Goal: Transaction & Acquisition: Purchase product/service

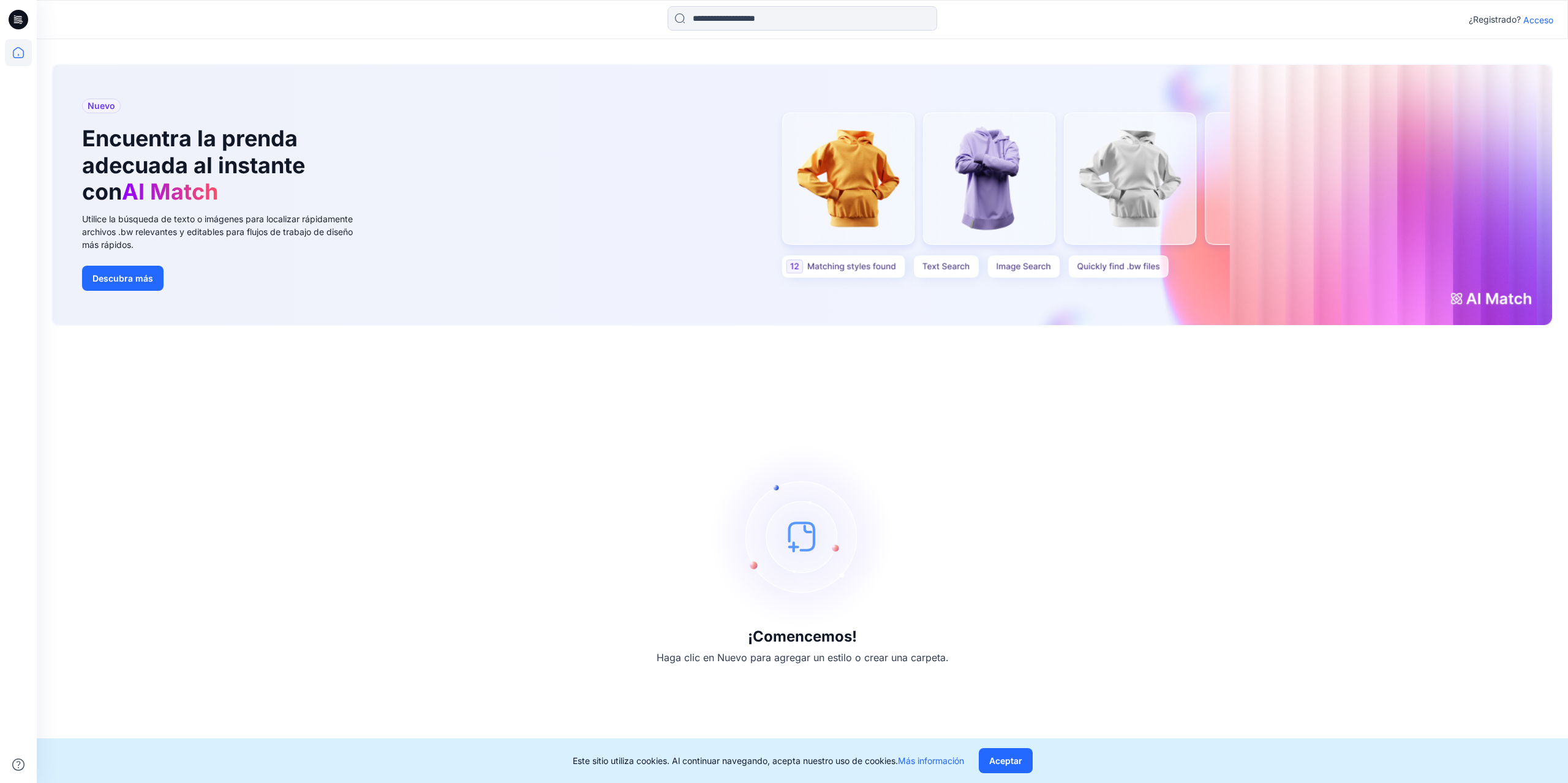
click at [1542, 19] on font "Acceso" at bounding box center [1538, 20] width 30 height 10
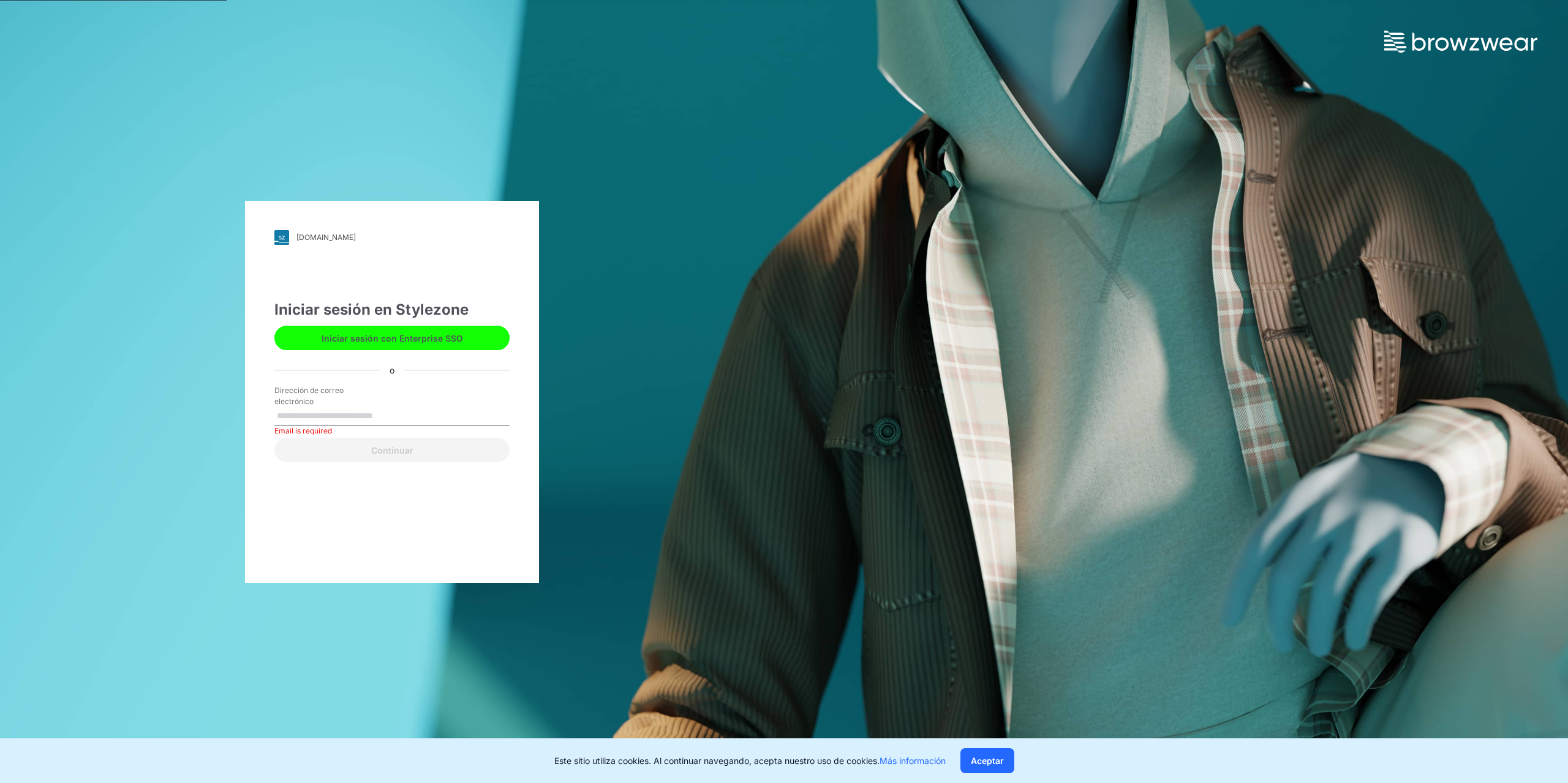
click at [303, 394] on font "Dirección de correo electrónico" at bounding box center [309, 396] width 69 height 20
click at [303, 407] on input "Dirección de correo electrónico" at bounding box center [392, 416] width 235 height 18
click at [303, 404] on font "Dirección de correo electrónico" at bounding box center [309, 396] width 69 height 20
click at [303, 407] on input "Dirección de correo electrónico" at bounding box center [392, 416] width 235 height 18
click at [304, 413] on input "Dirección de correo electrónico" at bounding box center [392, 416] width 235 height 18
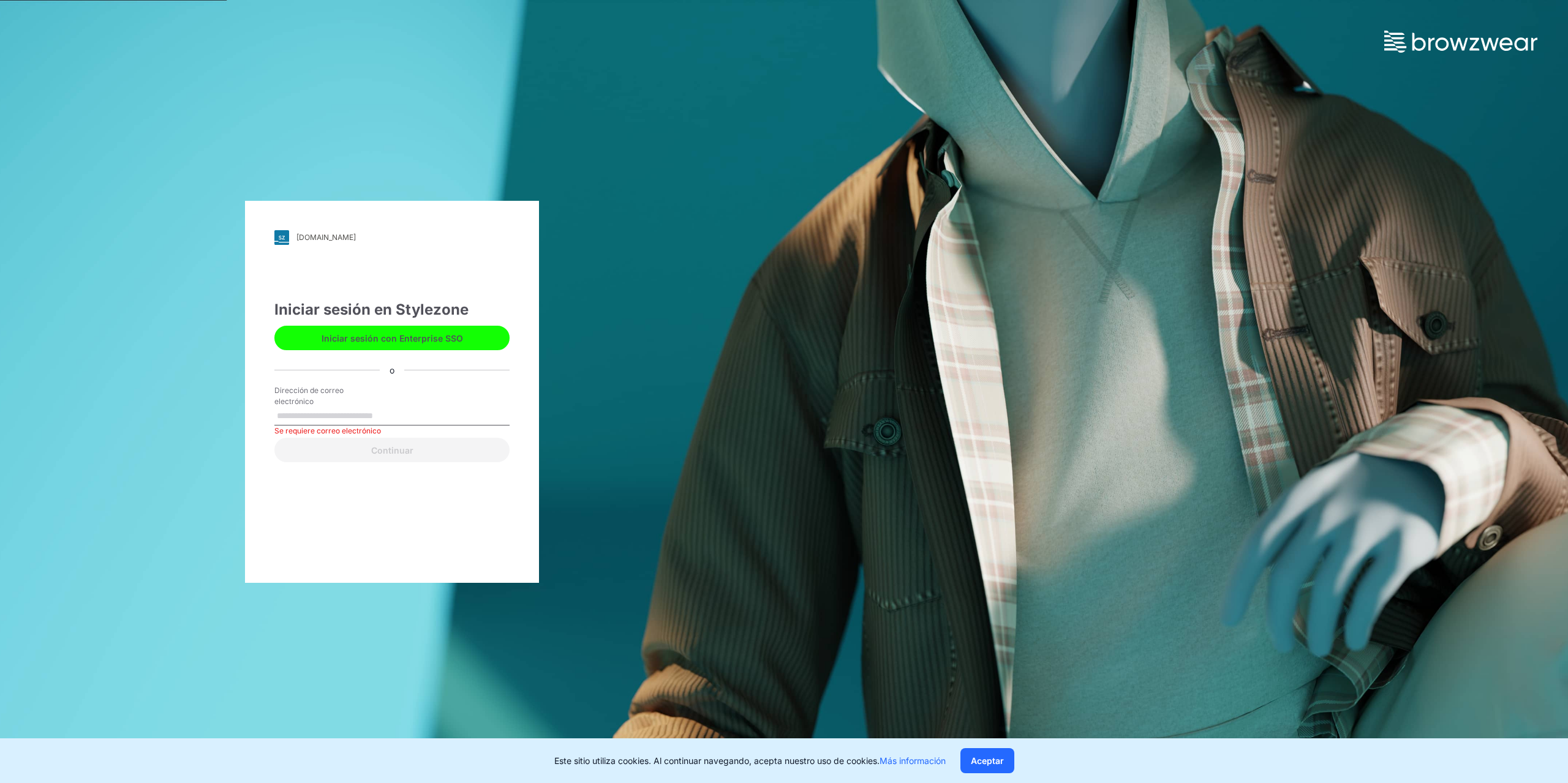
type input "**********"
click at [388, 455] on font "Continuar" at bounding box center [392, 450] width 42 height 10
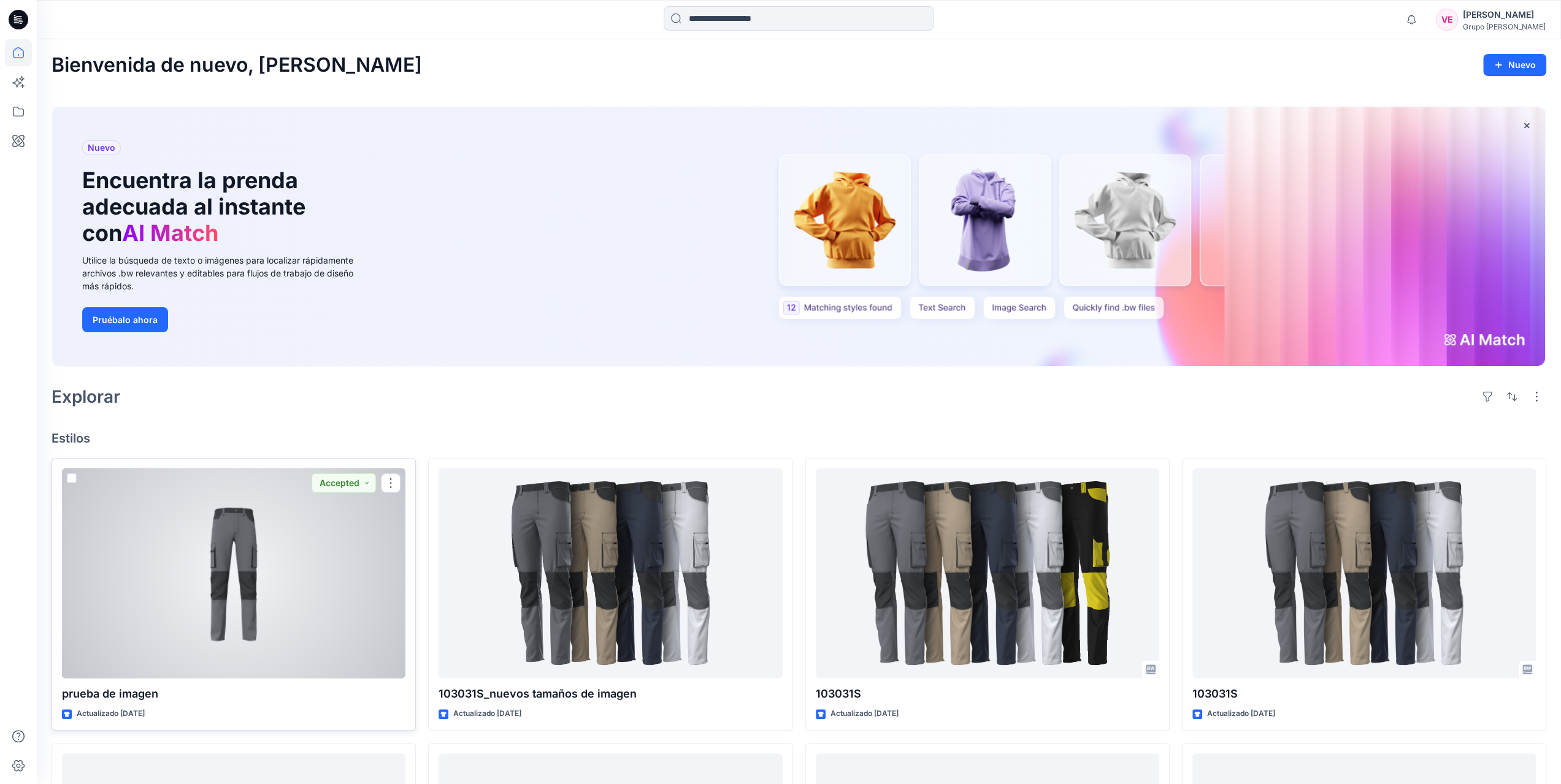
click at [251, 564] on div at bounding box center [234, 573] width 344 height 210
